Goal: Obtain resource: Obtain resource

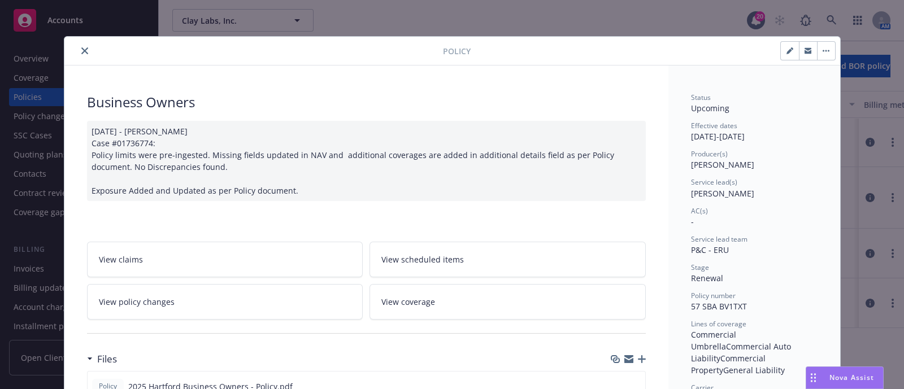
click at [78, 44] on button "close" at bounding box center [85, 51] width 14 height 14
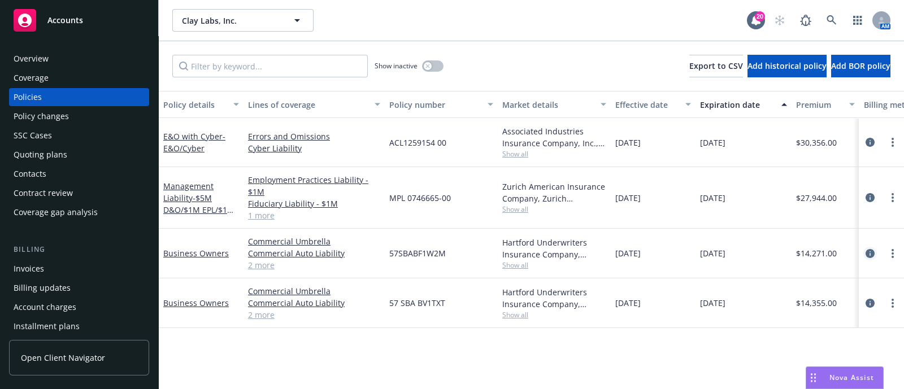
click at [870, 254] on icon "circleInformation" at bounding box center [869, 253] width 9 height 9
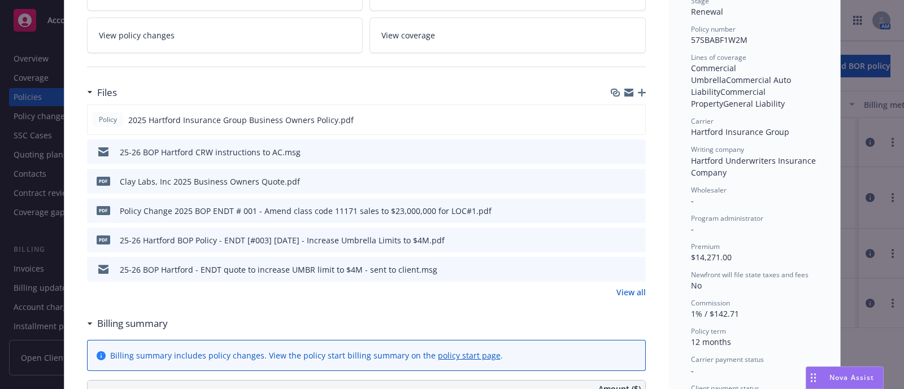
scroll to position [282, 0]
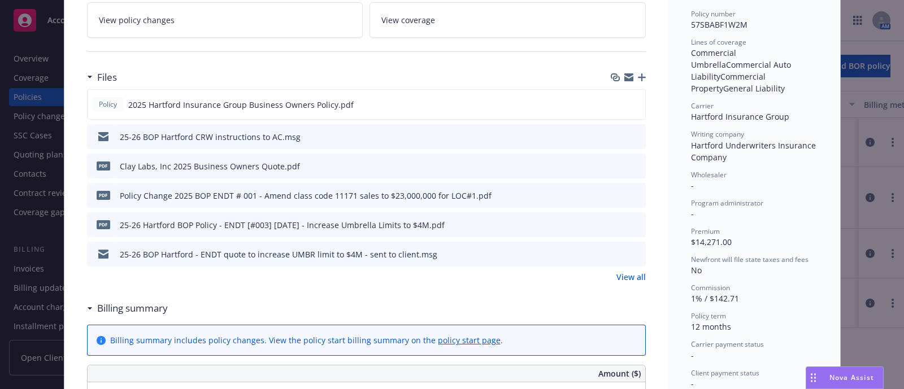
click at [631, 250] on icon "preview file" at bounding box center [635, 254] width 10 height 8
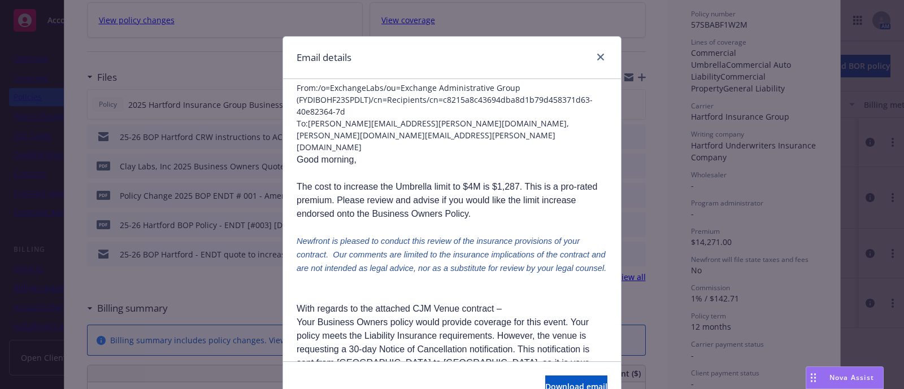
scroll to position [0, 0]
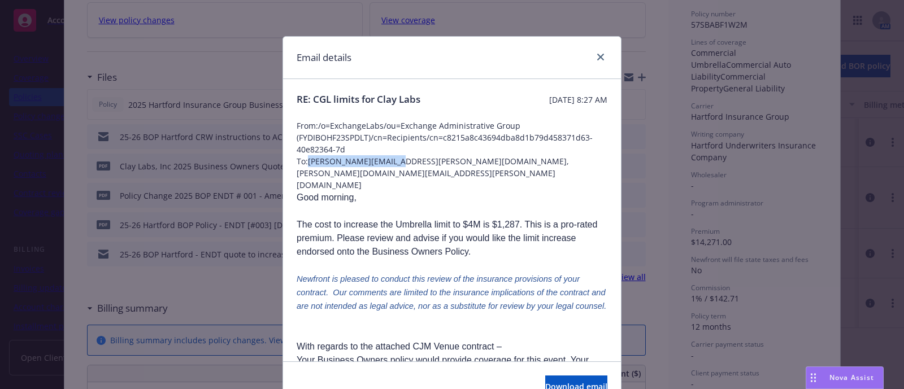
drag, startPoint x: 305, startPoint y: 162, endPoint x: 387, endPoint y: 165, distance: 82.5
click at [387, 165] on span "To: [PERSON_NAME][EMAIL_ADDRESS][PERSON_NAME][DOMAIN_NAME], [PERSON_NAME][DOMAI…" at bounding box center [451, 173] width 311 height 36
copy span "[PERSON_NAME][EMAIL_ADDRESS][PERSON_NAME][DOMAIN_NAME]"
click at [597, 52] on link "close" at bounding box center [600, 57] width 14 height 14
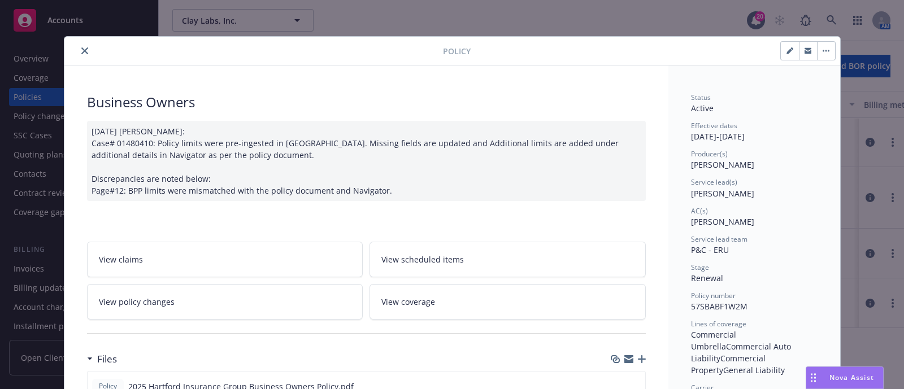
click at [82, 49] on icon "close" at bounding box center [84, 50] width 7 height 7
